Goal: Information Seeking & Learning: Learn about a topic

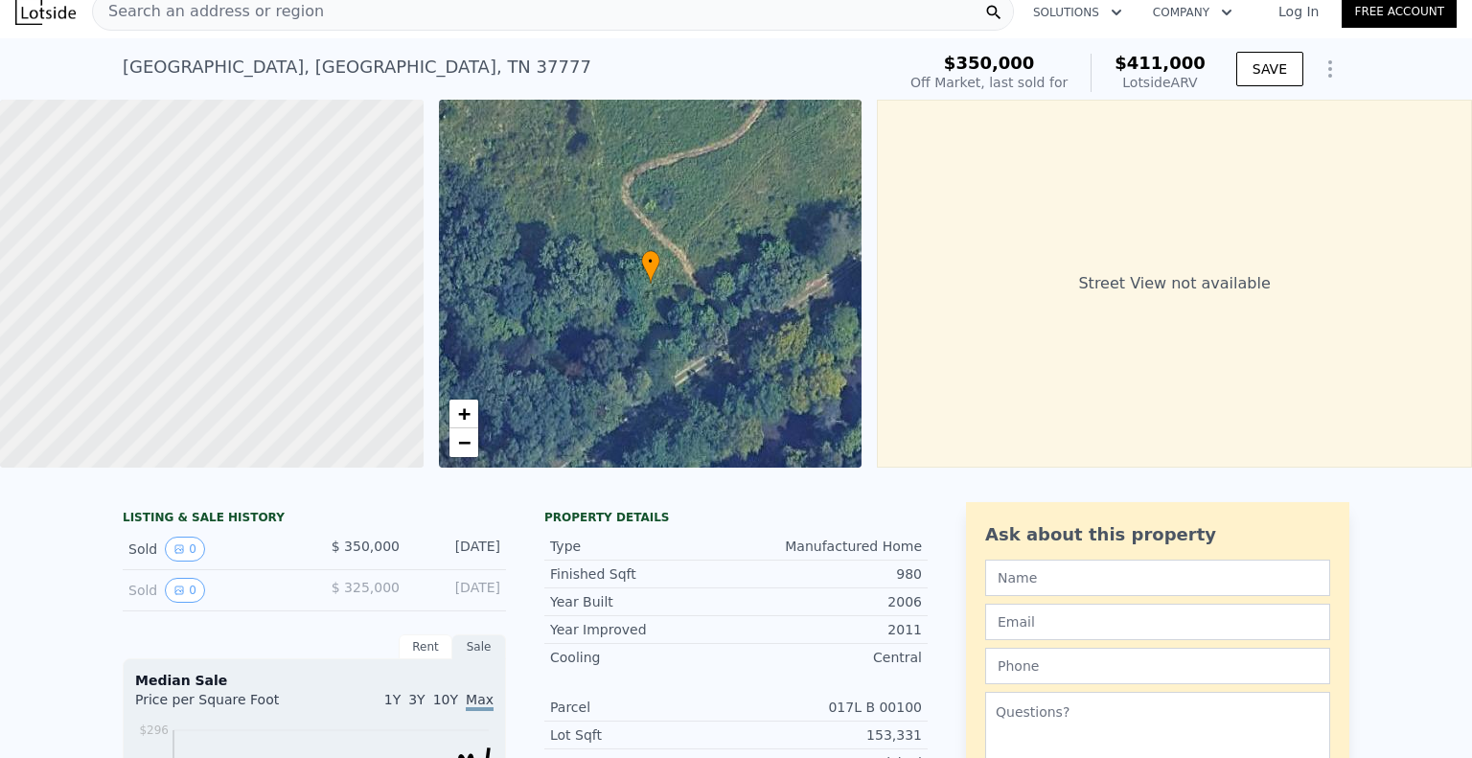
scroll to position [7, 0]
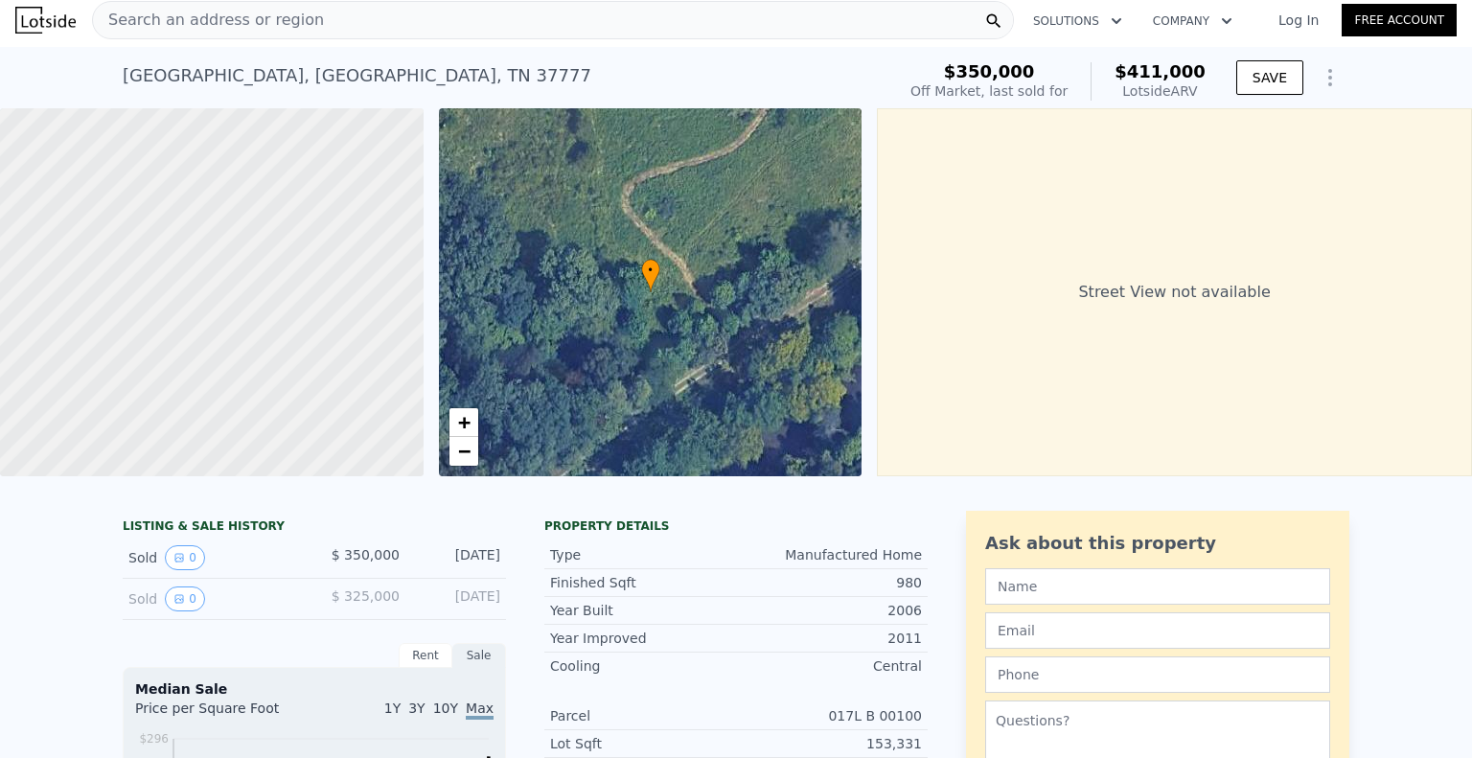
click at [242, 22] on span "Search an address or region" at bounding box center [208, 20] width 231 height 23
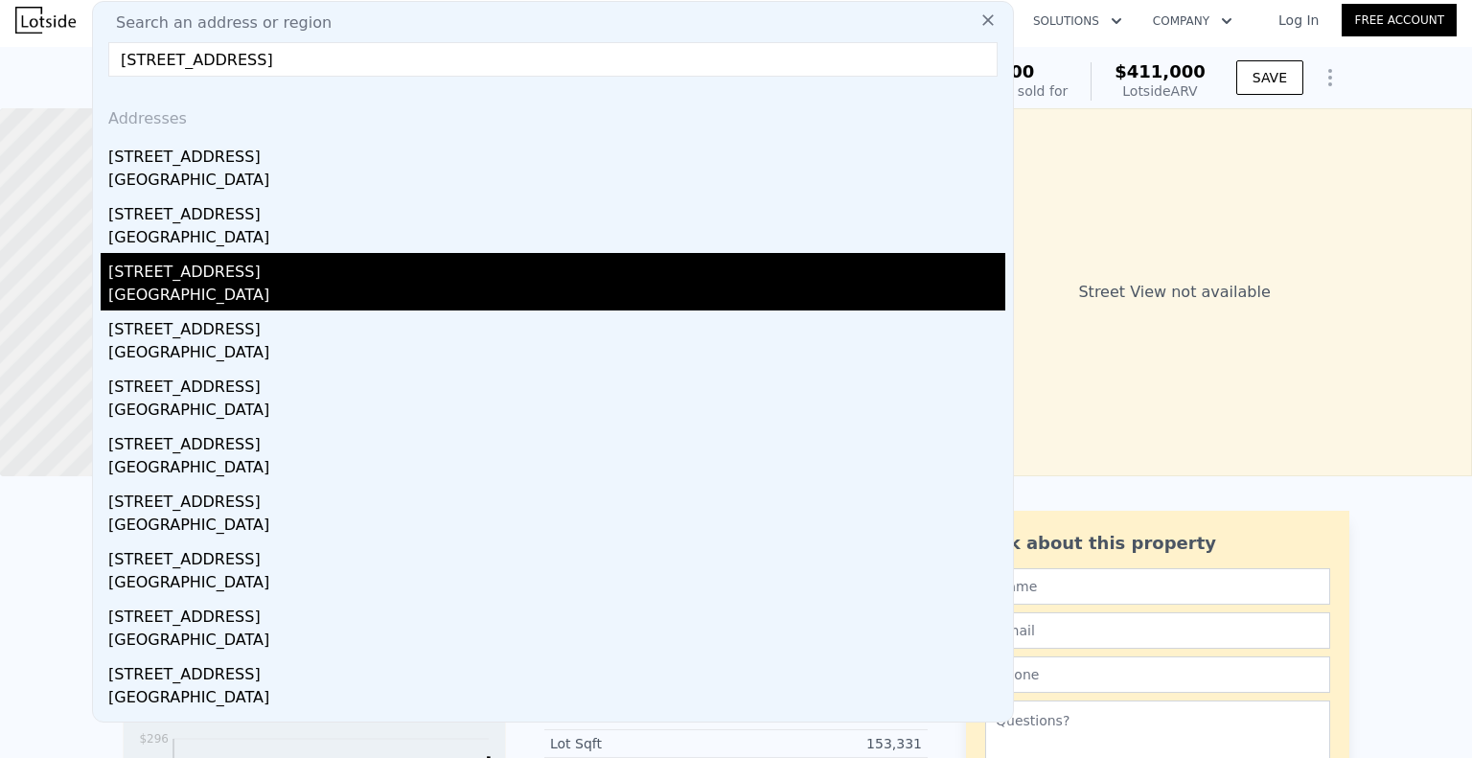
type input "[STREET_ADDRESS]"
click at [183, 275] on div "[STREET_ADDRESS]" at bounding box center [556, 268] width 897 height 31
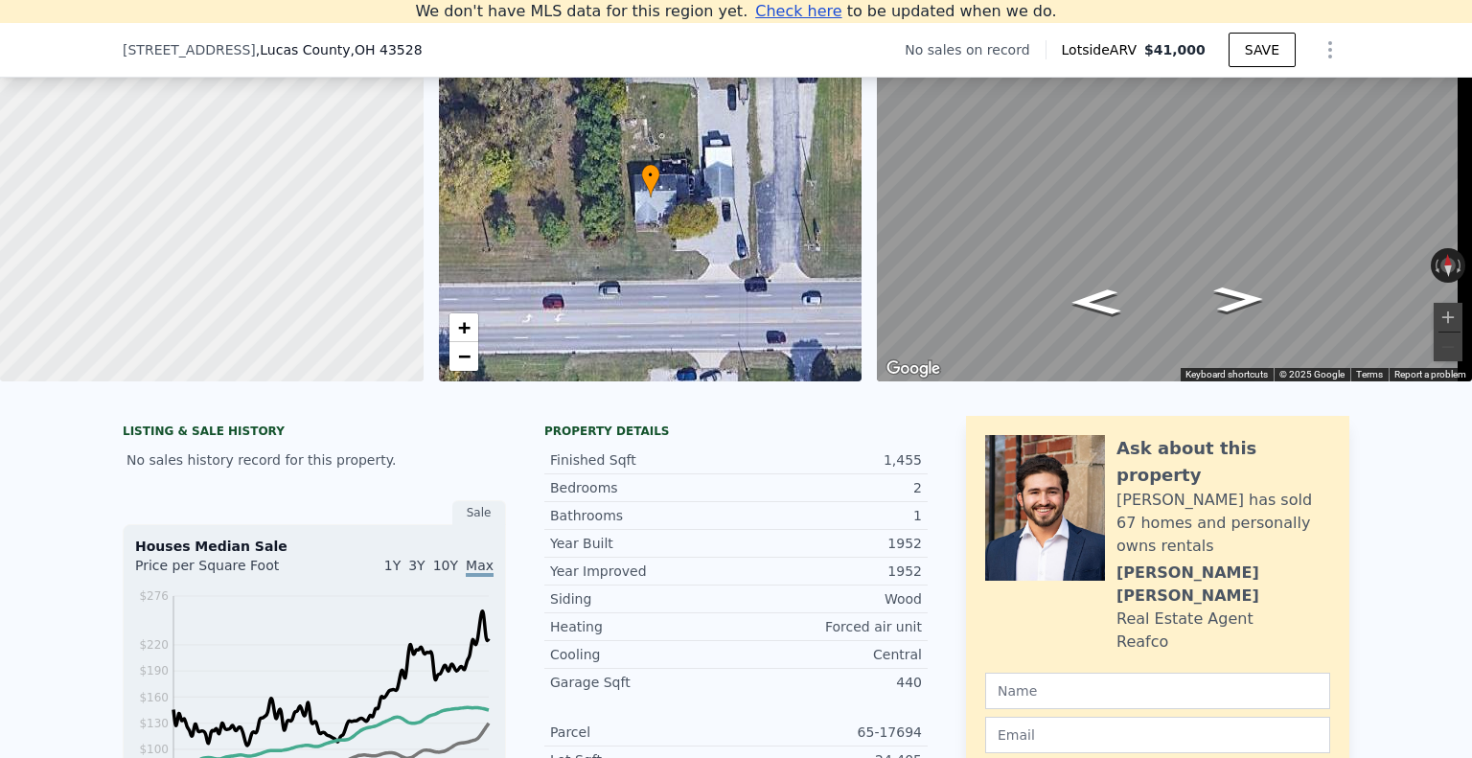
scroll to position [22, 0]
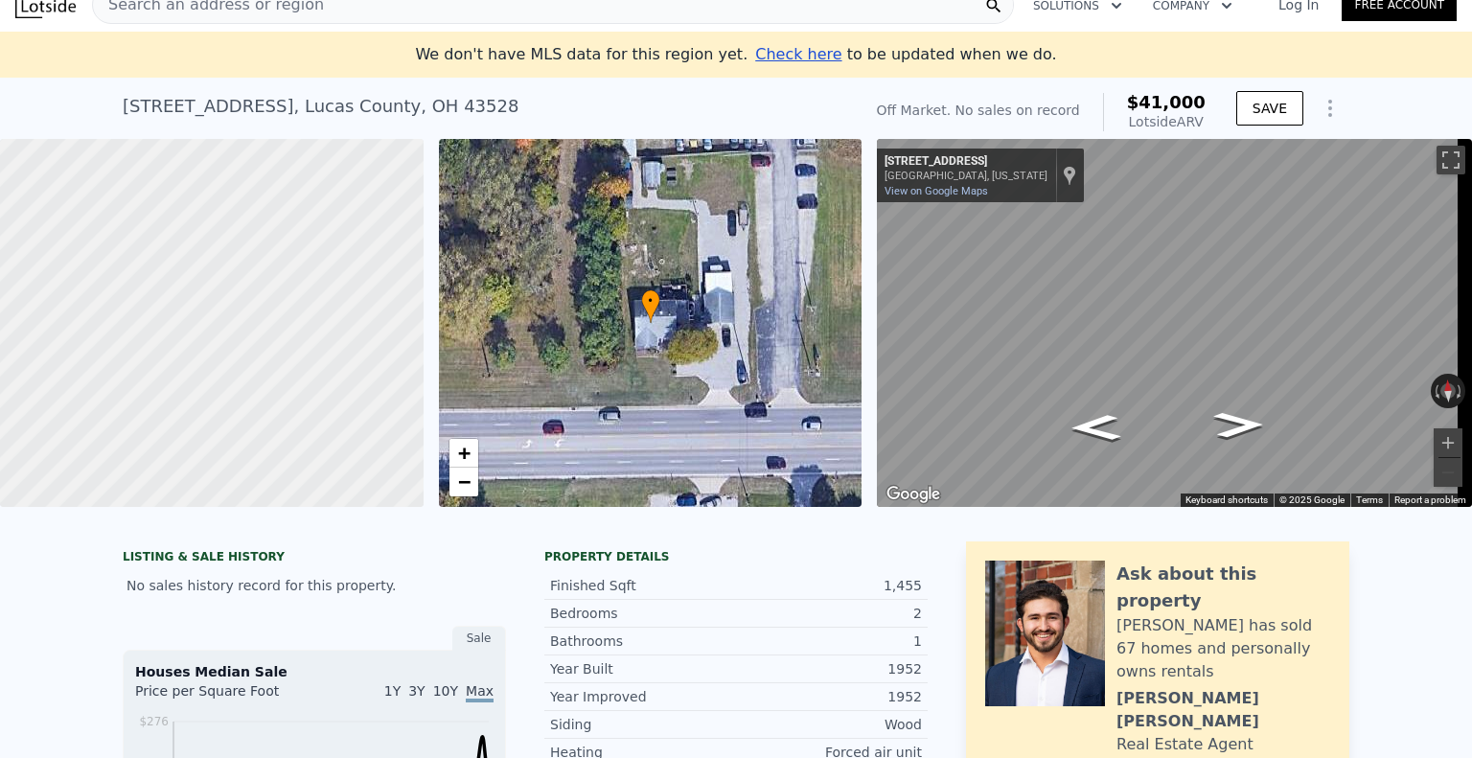
type input "2"
type input "6"
type input "1"
type input "7"
type input "1158"
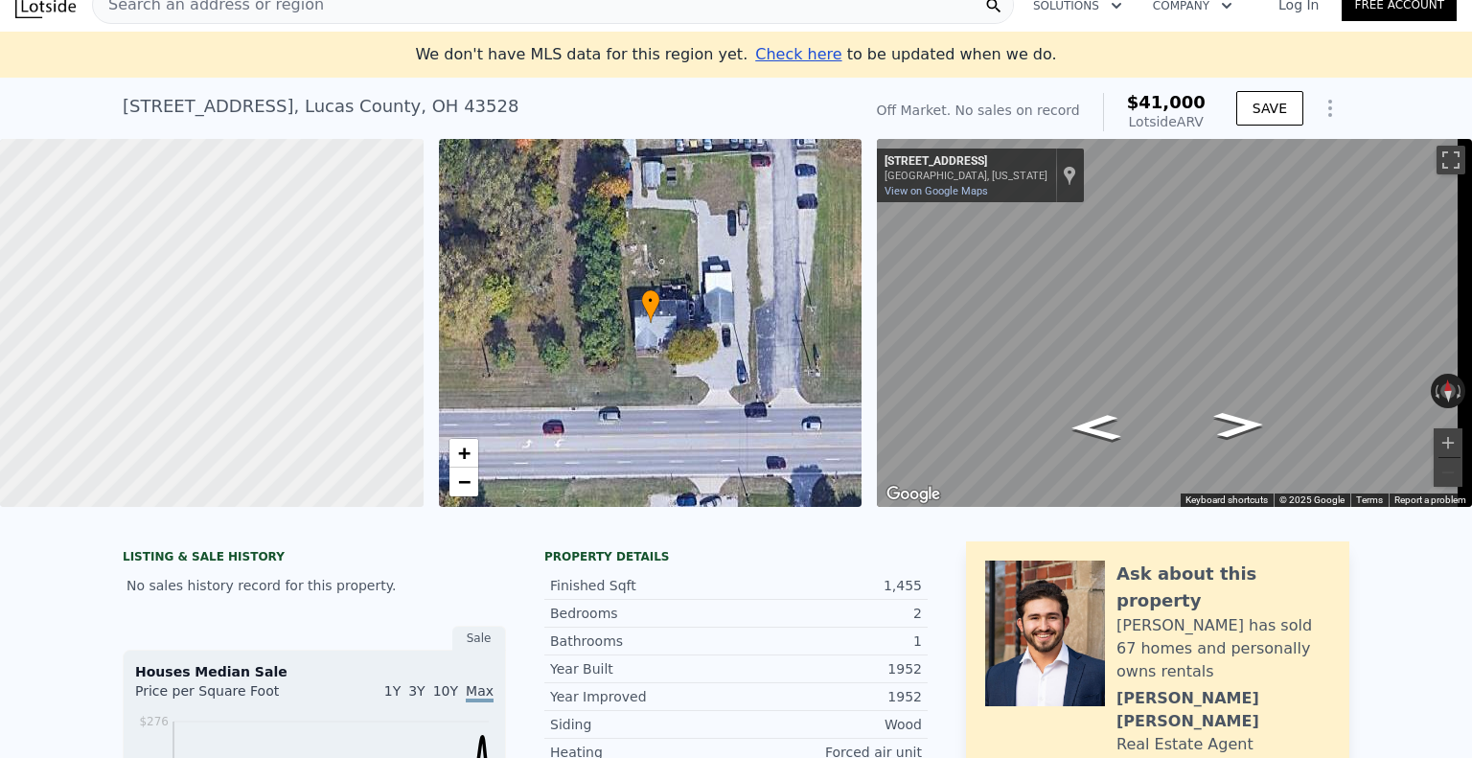
type input "13361"
type input "10454"
type input "250034"
type input "$ 411,000"
type input "$ 16,957"
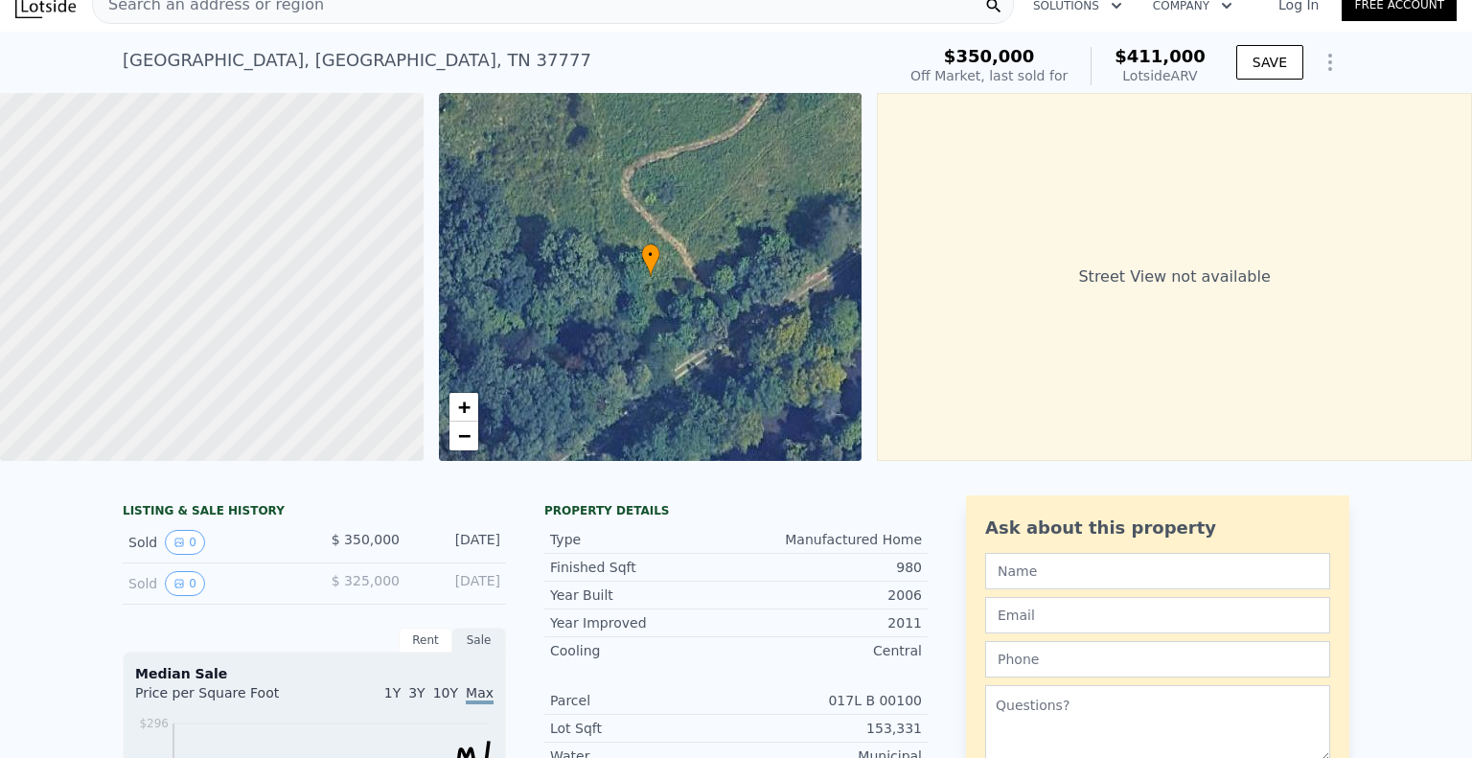
click at [383, 15] on div "Search an address or region" at bounding box center [553, 5] width 922 height 38
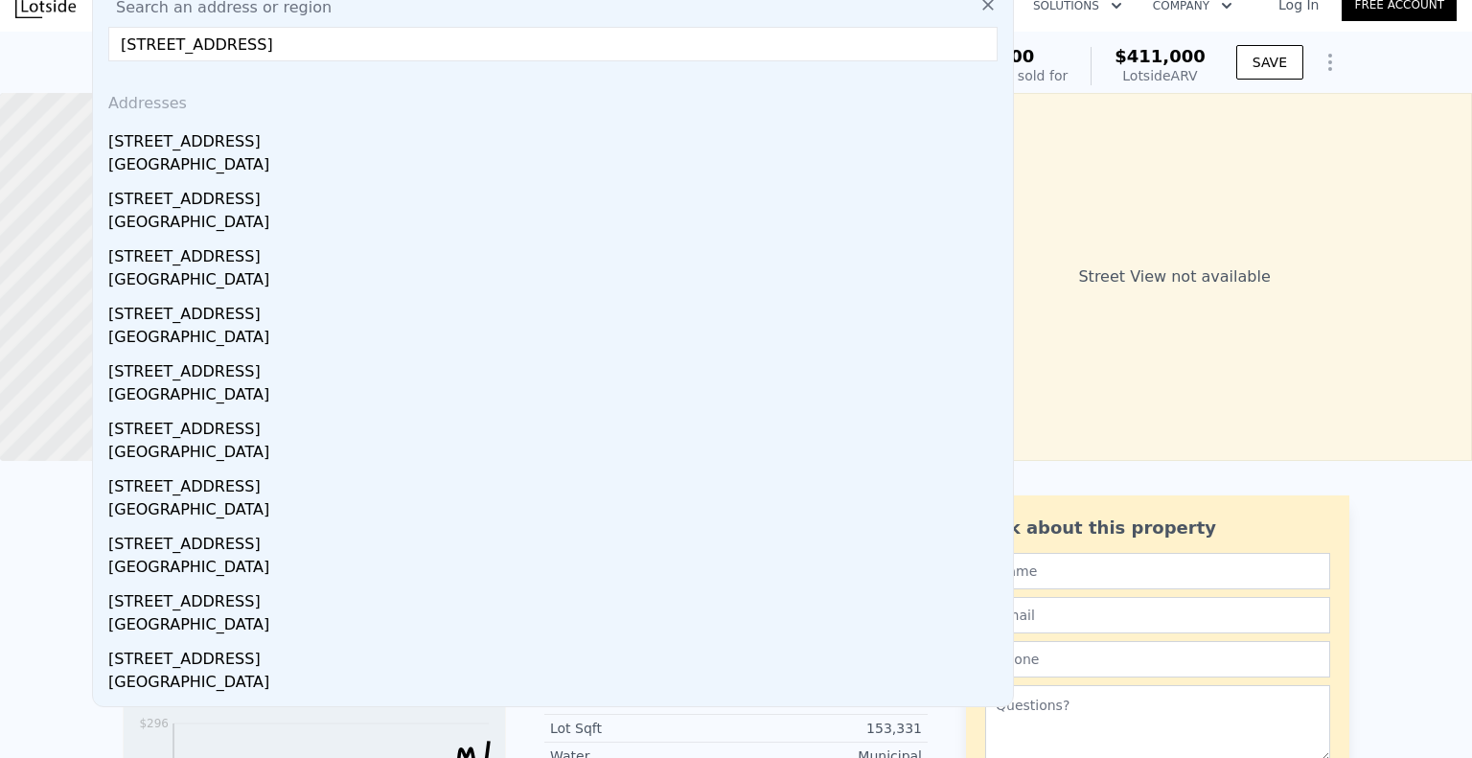
click at [144, 56] on input "[STREET_ADDRESS]" at bounding box center [553, 44] width 890 height 35
drag, startPoint x: 151, startPoint y: 47, endPoint x: 130, endPoint y: 51, distance: 21.4
click at [130, 51] on input "[STREET_ADDRESS]" at bounding box center [553, 44] width 890 height 35
drag, startPoint x: 131, startPoint y: 43, endPoint x: 149, endPoint y: 49, distance: 18.2
click at [149, 49] on input "[STREET_ADDRESS]" at bounding box center [553, 44] width 890 height 35
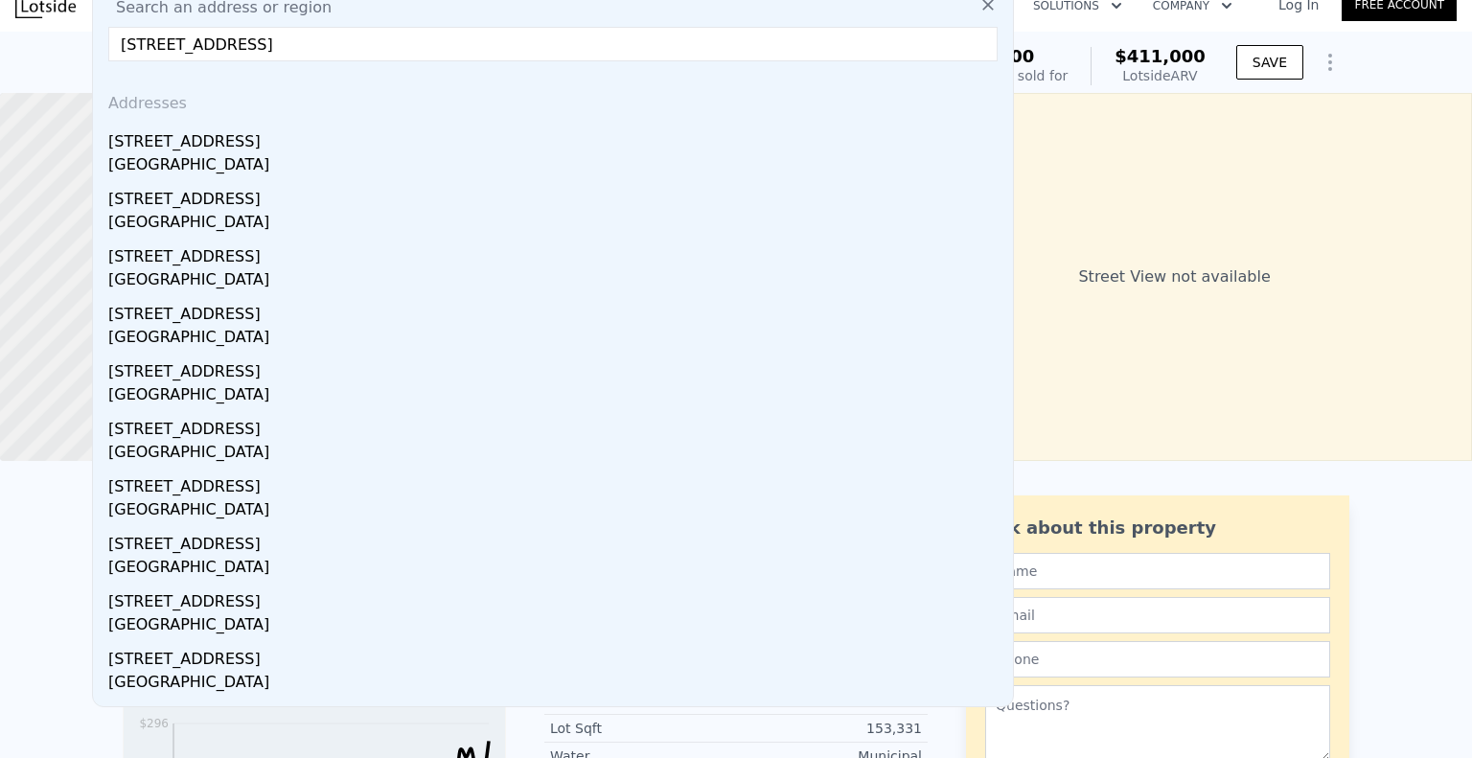
click at [448, 47] on input "[STREET_ADDRESS]" at bounding box center [553, 44] width 890 height 35
drag, startPoint x: 247, startPoint y: 45, endPoint x: 449, endPoint y: 43, distance: 201.3
click at [449, 43] on input "[STREET_ADDRESS]" at bounding box center [553, 44] width 890 height 35
click at [242, 48] on input "[STREET_ADDRESS]" at bounding box center [553, 44] width 890 height 35
click at [366, 47] on input "[STREET_ADDRESS]" at bounding box center [553, 44] width 890 height 35
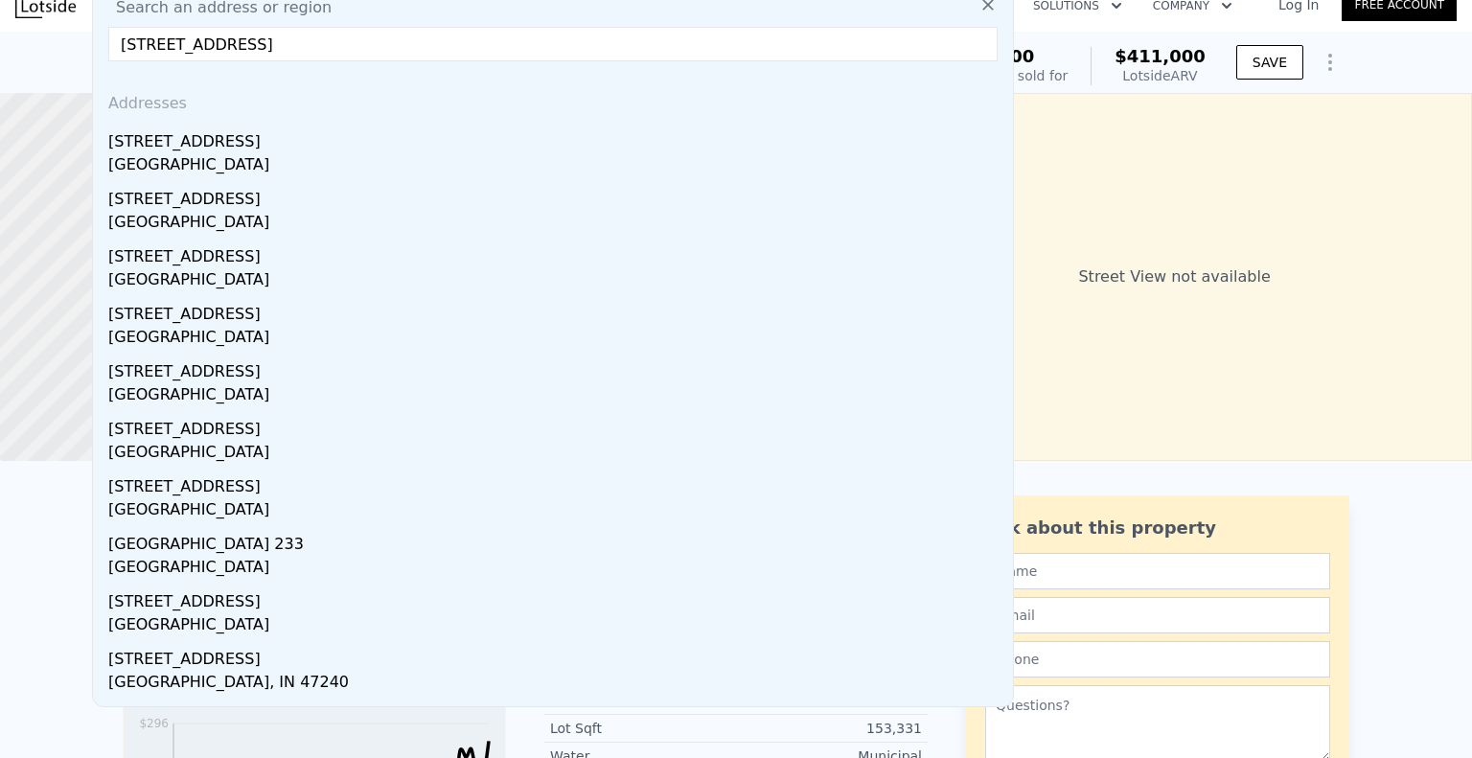
drag, startPoint x: 368, startPoint y: 37, endPoint x: 35, endPoint y: 44, distance: 333.7
type input "[STREET_ADDRESS]"
click at [42, 56] on div "[GEOGRAPHIC_DATA] Sold [DATE] for $350k (~ARV $411k ) $350,000 Off Market, last…" at bounding box center [736, 62] width 1472 height 61
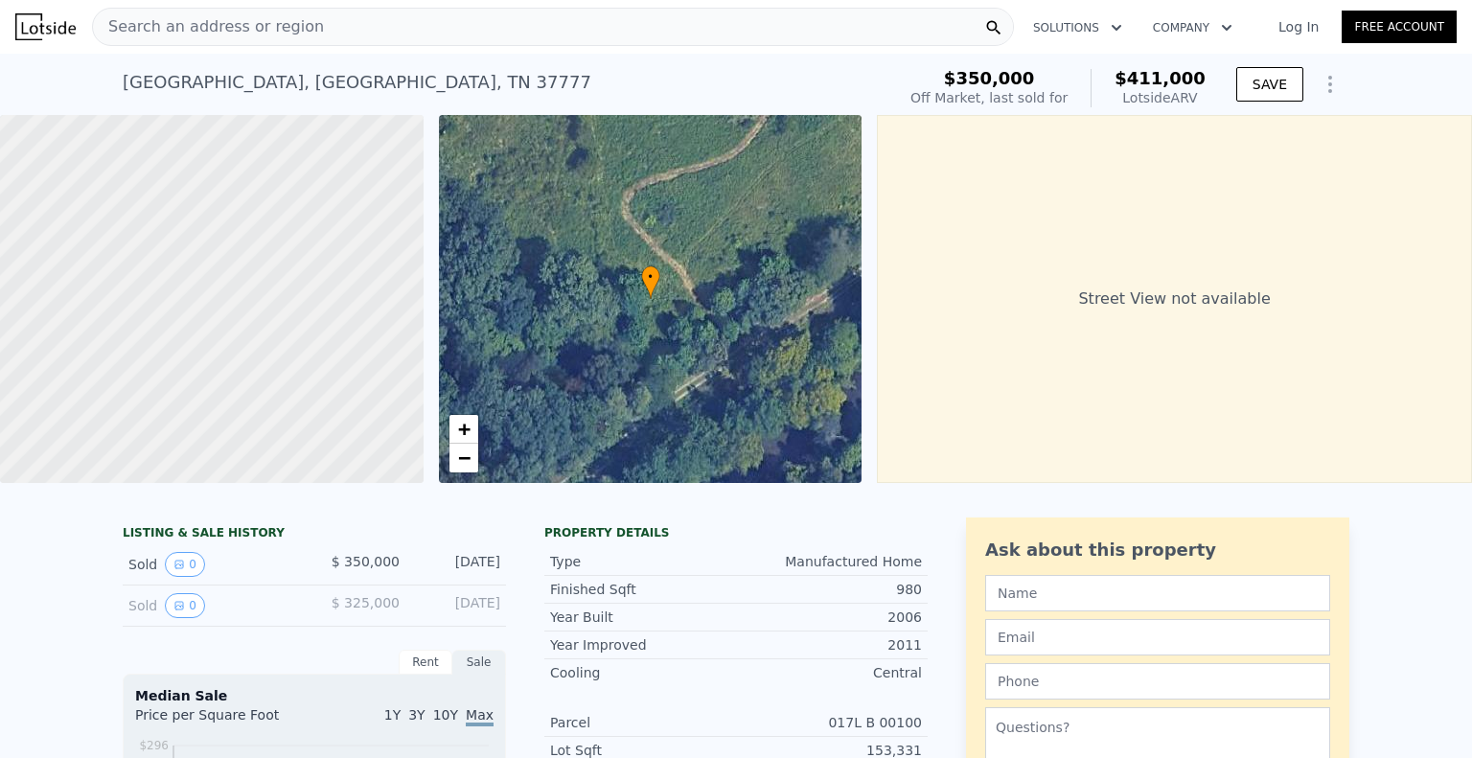
click at [345, 22] on div "Search an address or region" at bounding box center [553, 27] width 922 height 38
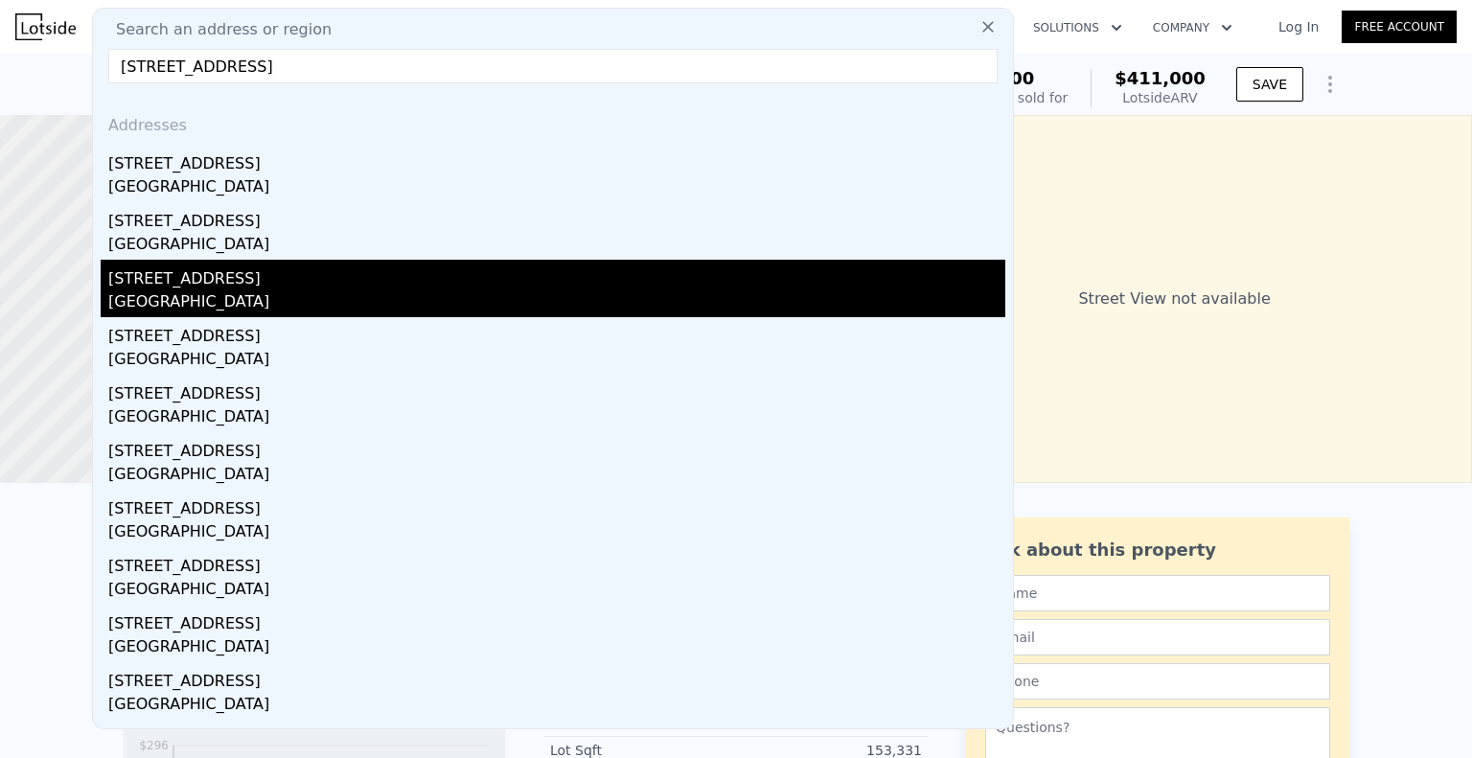
type input "[STREET_ADDRESS]"
click at [219, 304] on div "[GEOGRAPHIC_DATA]" at bounding box center [556, 303] width 897 height 27
type input "3"
type input "1.5"
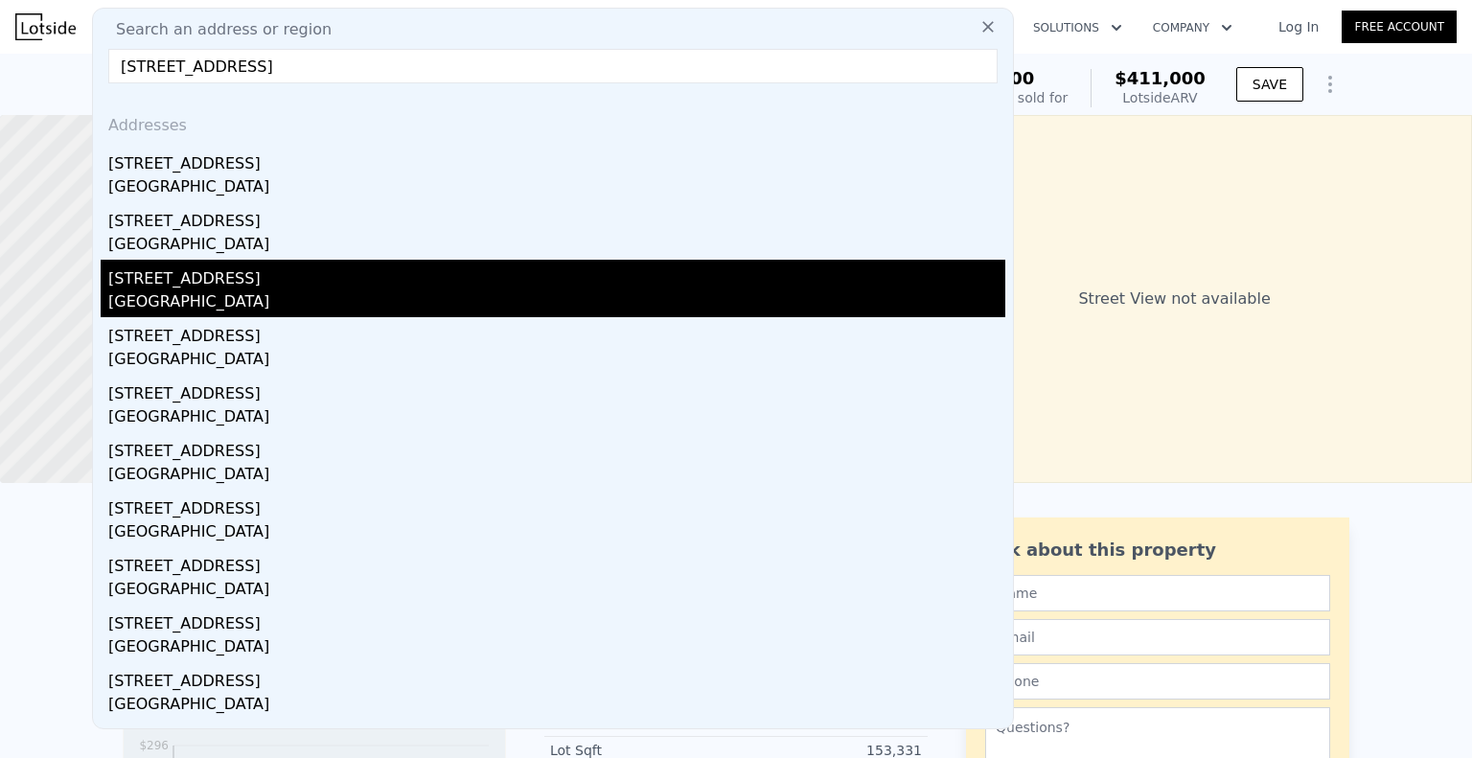
type input "2.5"
type input "1592"
type input "2032"
type input "13600"
type input "21900"
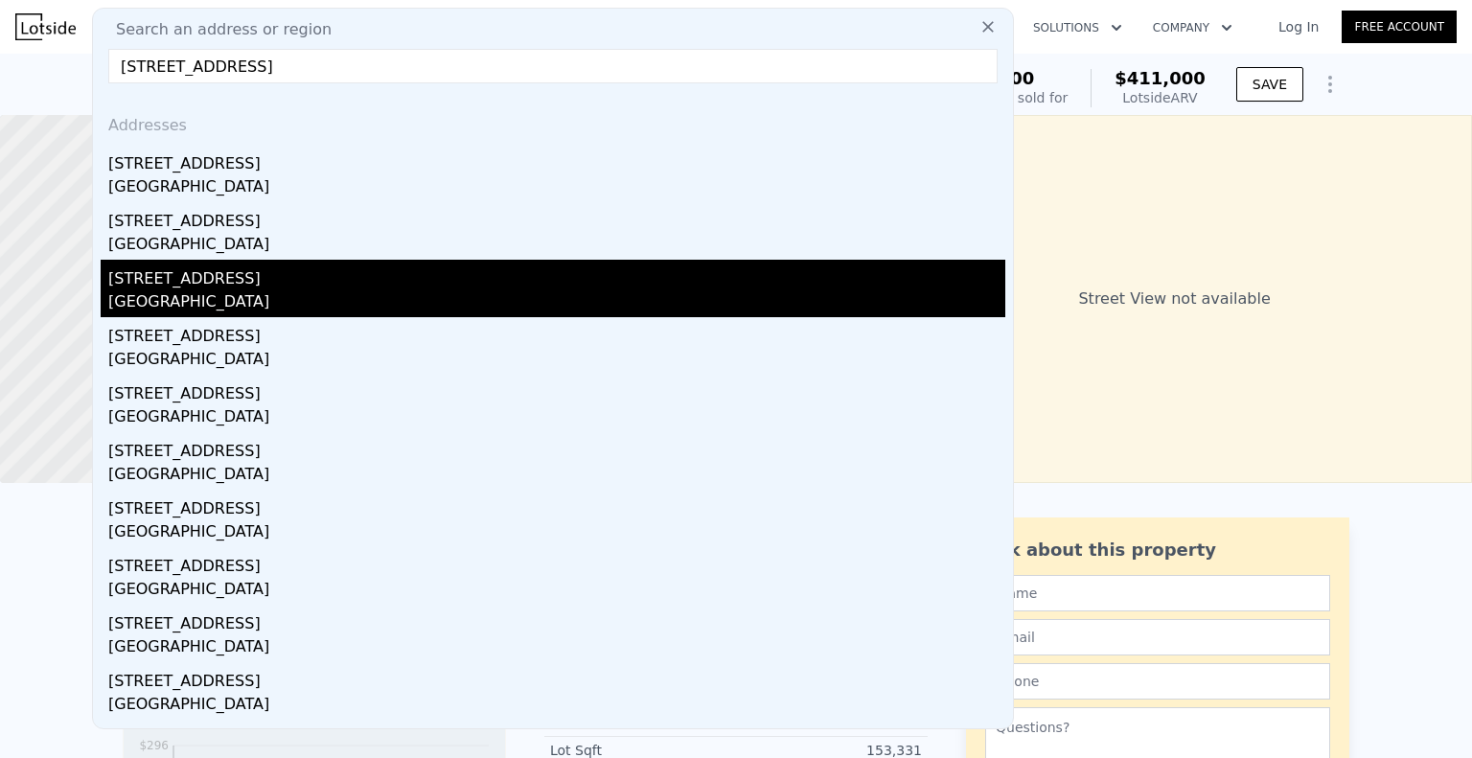
type input "$ 41,000"
type input "$ 29,999"
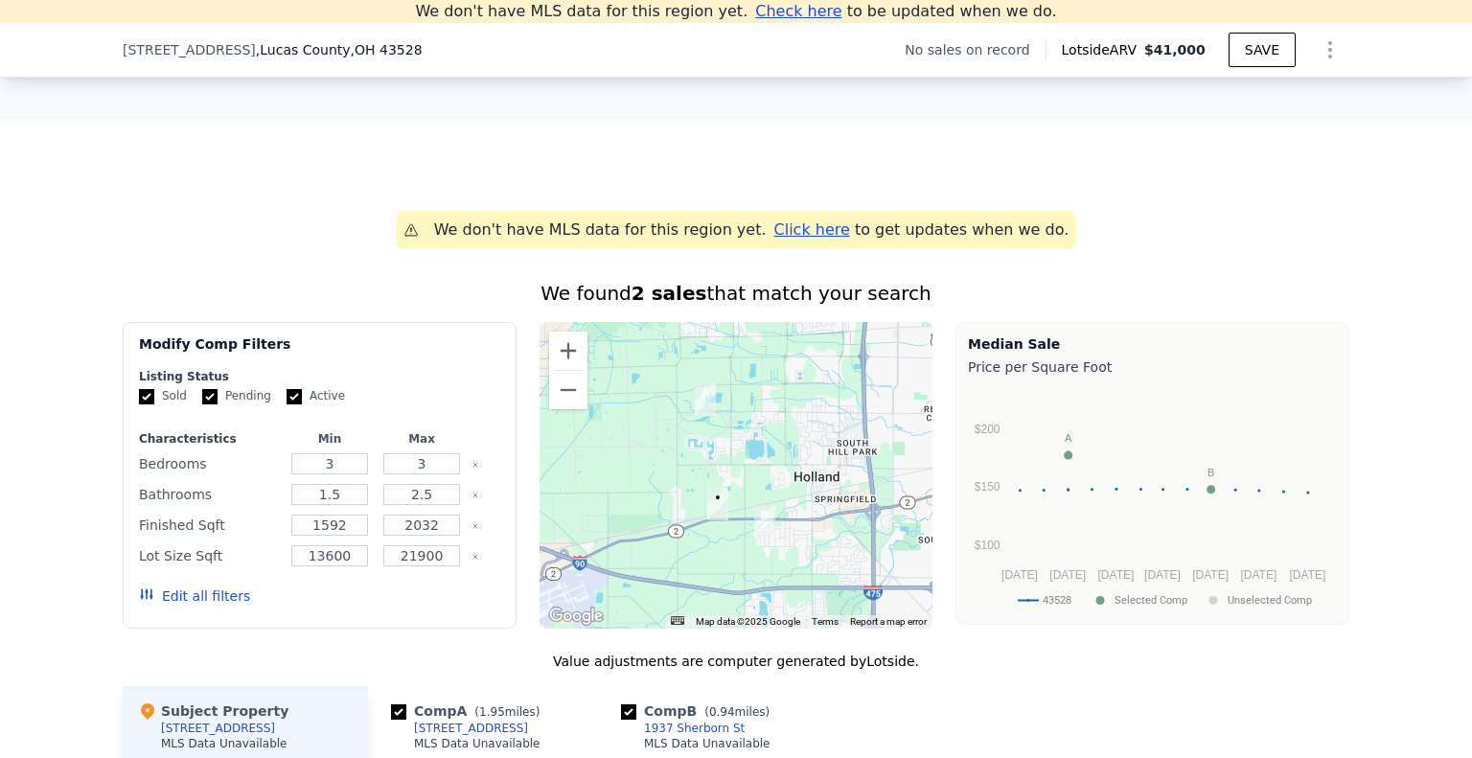
scroll to position [1415, 0]
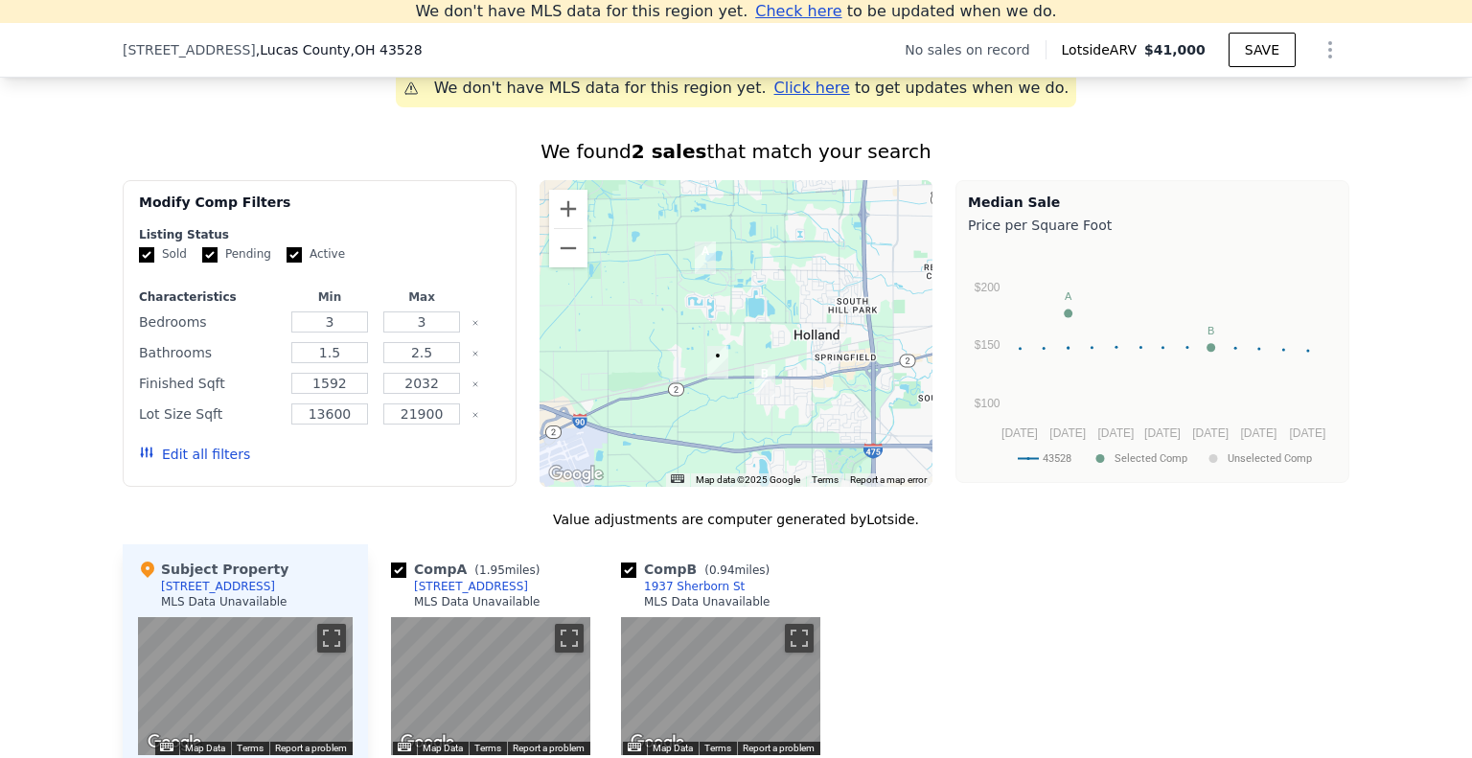
click at [651, 342] on div at bounding box center [737, 333] width 394 height 307
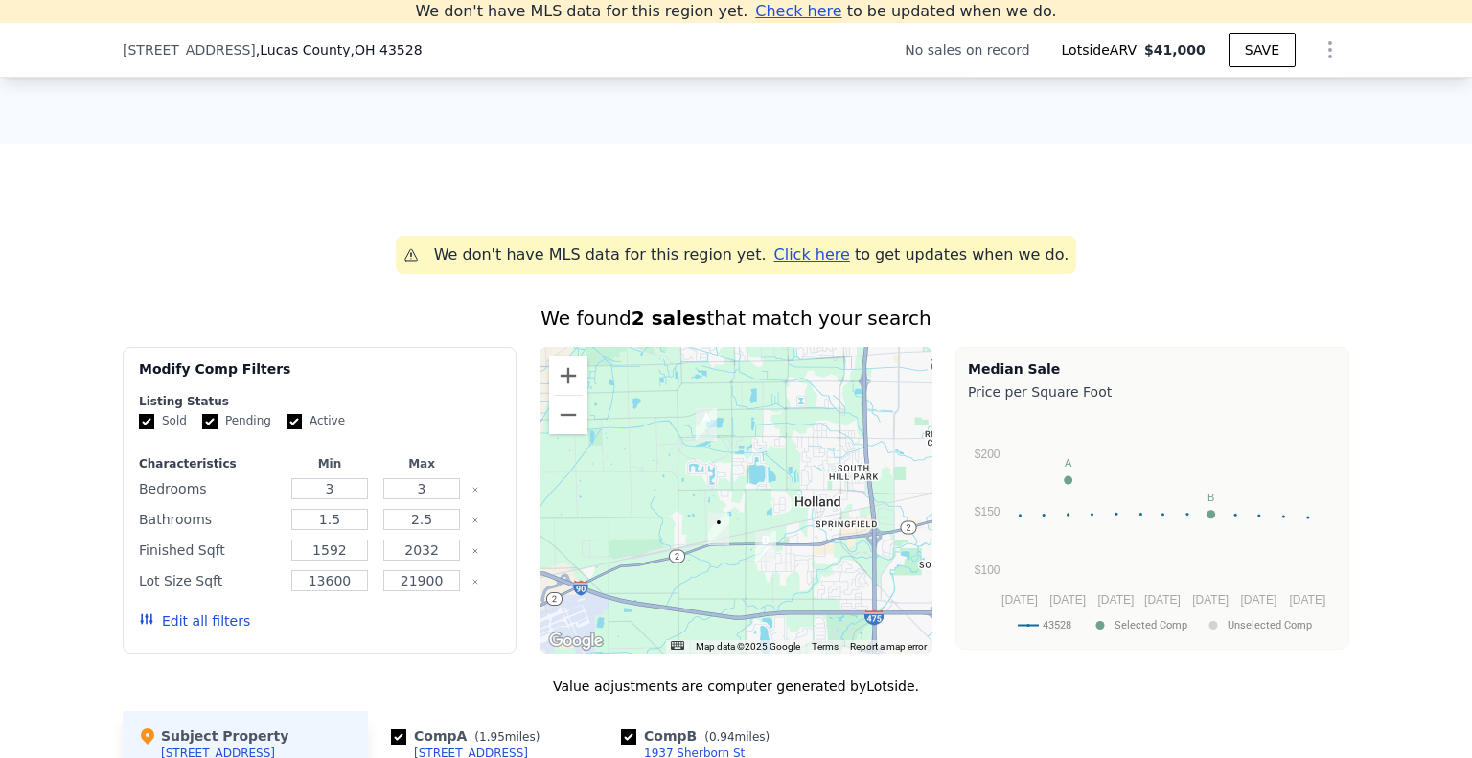
scroll to position [1319, 0]
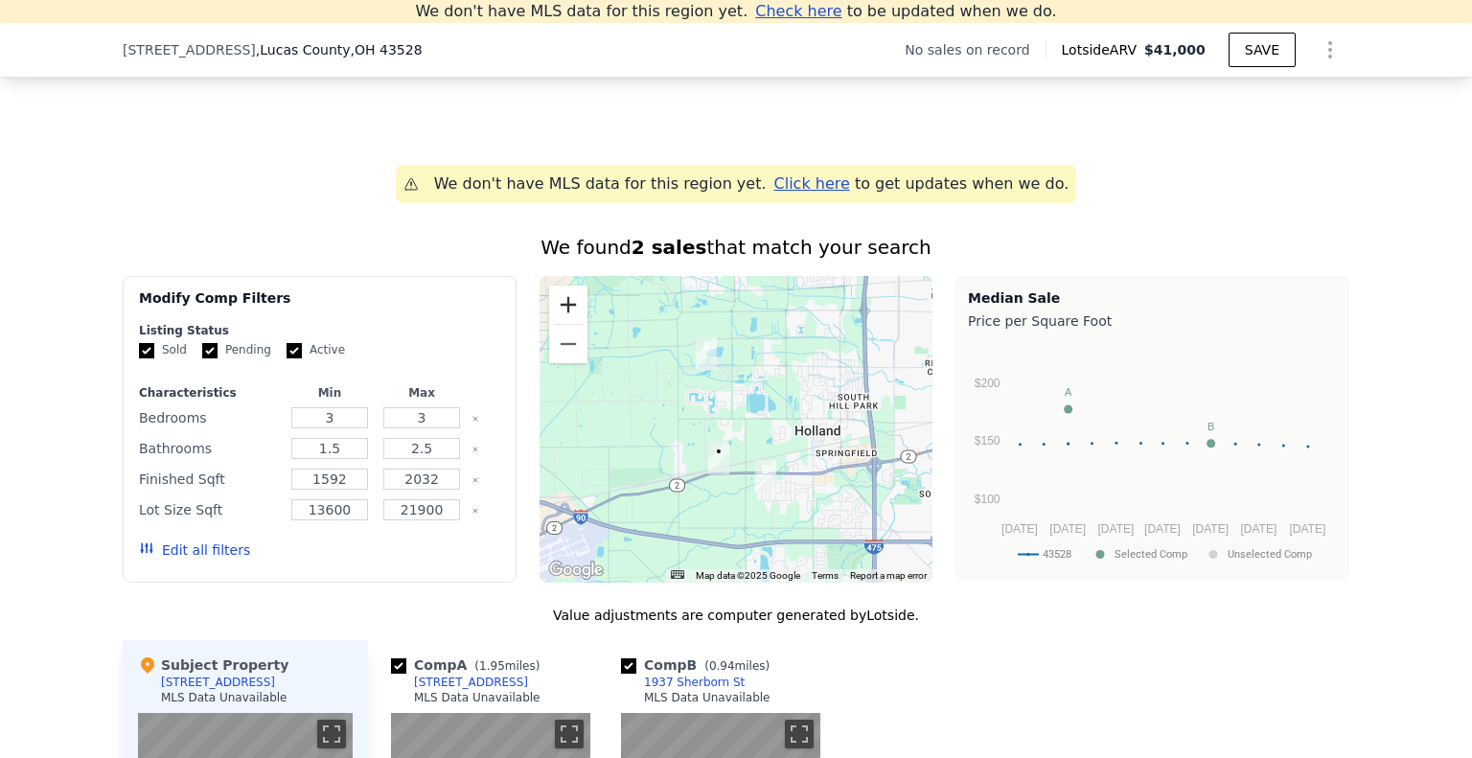
click at [567, 324] on button "Zoom in" at bounding box center [568, 305] width 38 height 38
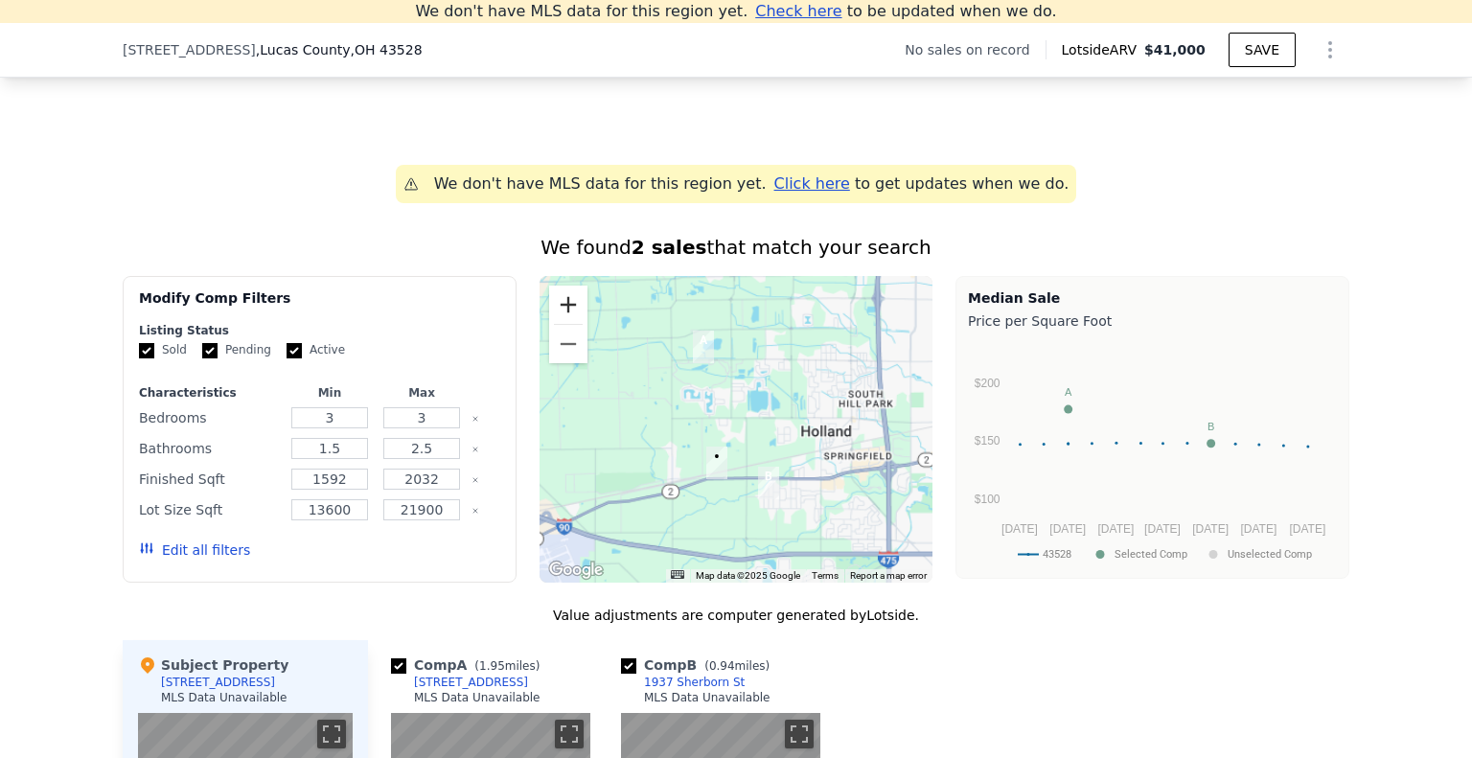
click at [567, 324] on button "Zoom in" at bounding box center [568, 305] width 38 height 38
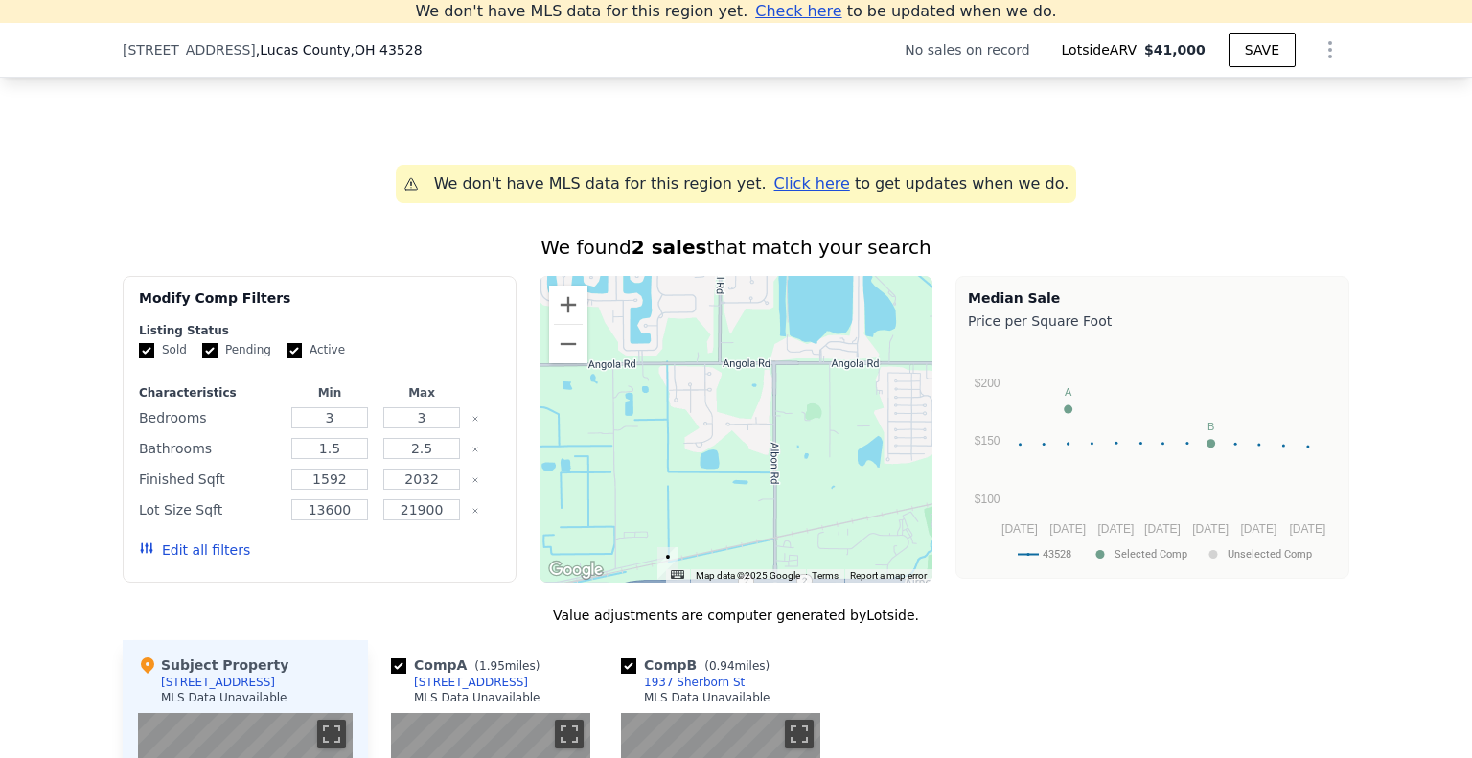
drag, startPoint x: 762, startPoint y: 510, endPoint x: 761, endPoint y: 382, distance: 128.5
click at [761, 382] on div at bounding box center [737, 429] width 394 height 307
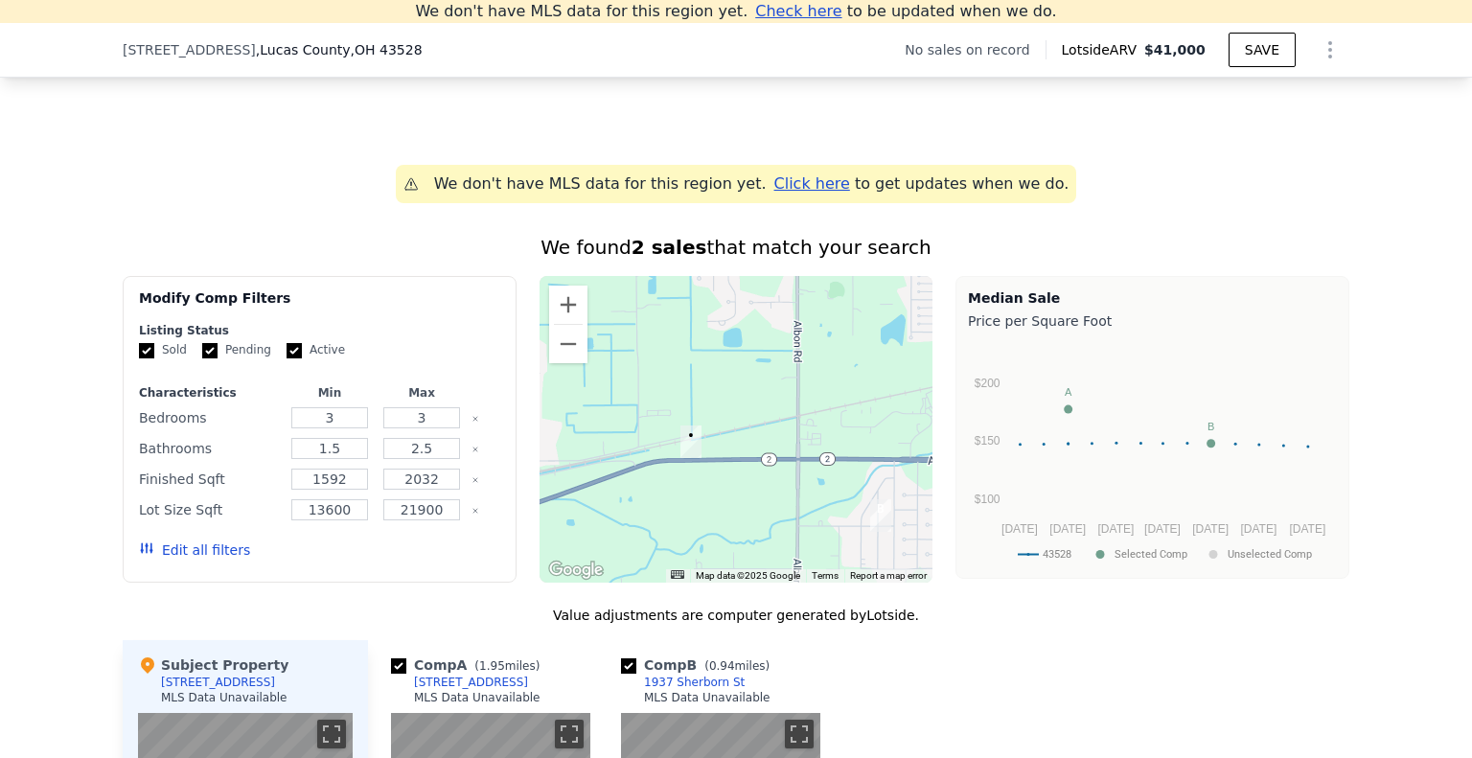
drag, startPoint x: 694, startPoint y: 517, endPoint x: 696, endPoint y: 475, distance: 41.3
click at [722, 501] on div at bounding box center [737, 429] width 394 height 307
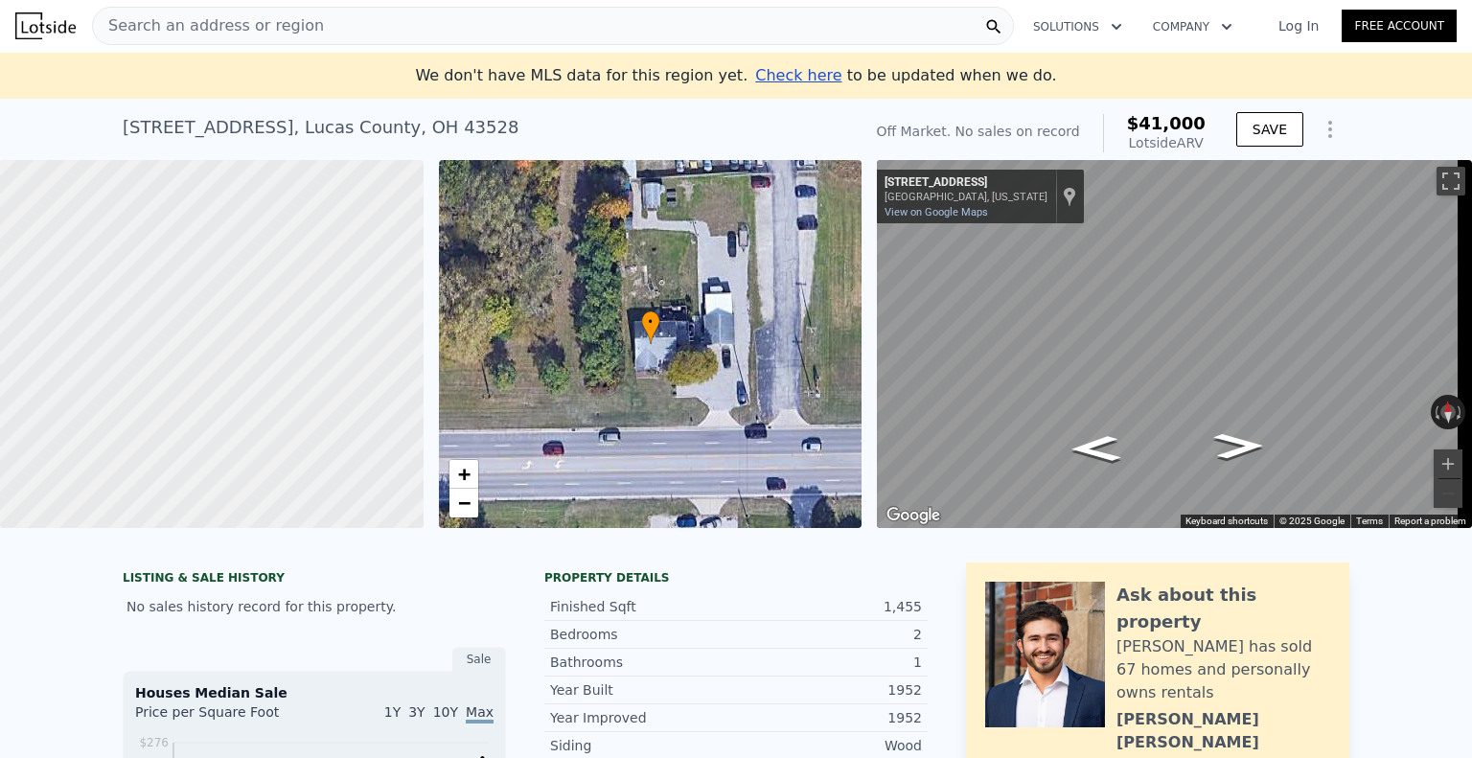
scroll to position [0, 0]
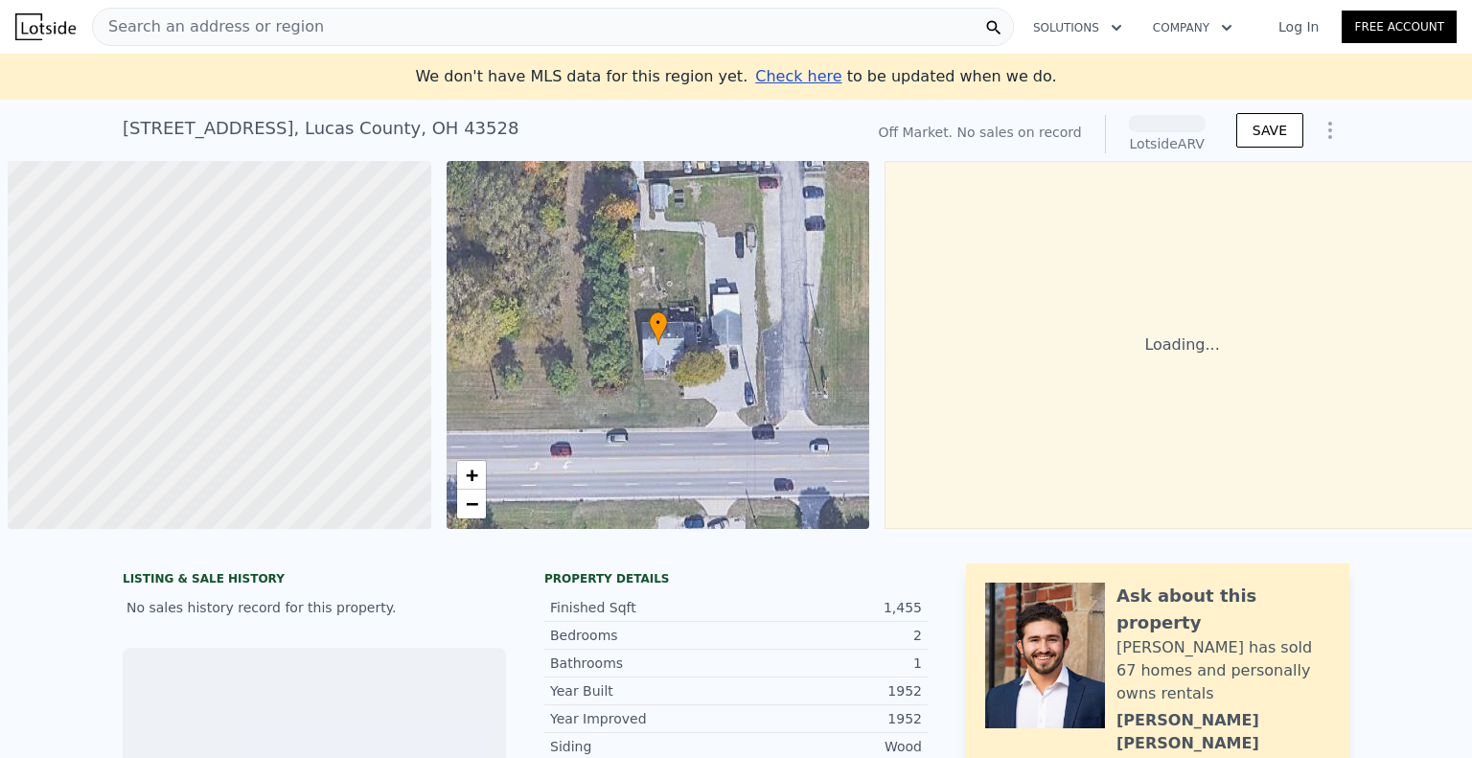
scroll to position [0, 8]
